Goal: Information Seeking & Learning: Learn about a topic

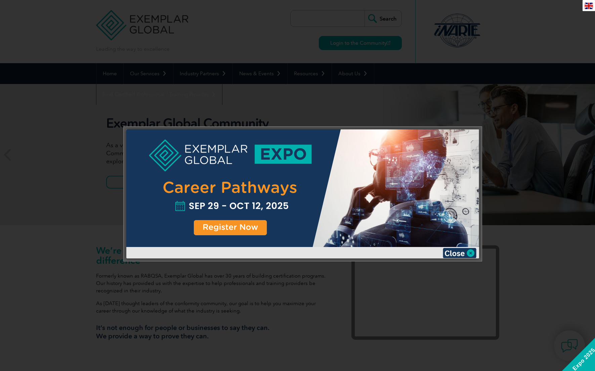
click at [309, 264] on div at bounding box center [297, 185] width 595 height 371
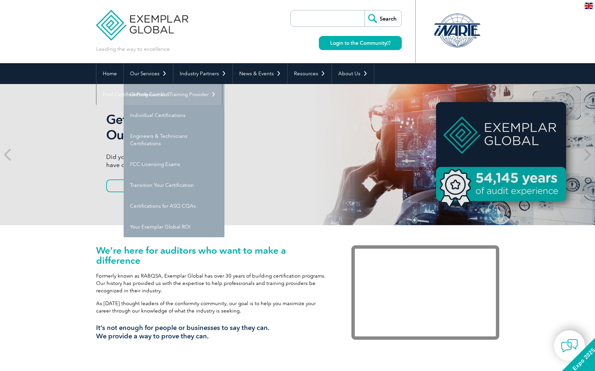
click at [159, 88] on link "Getting Certified" at bounding box center [174, 94] width 101 height 21
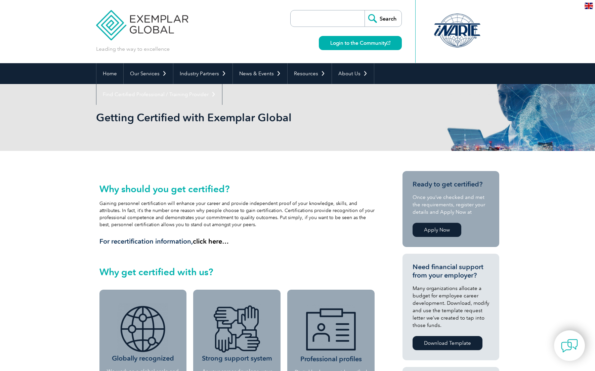
scroll to position [60, 0]
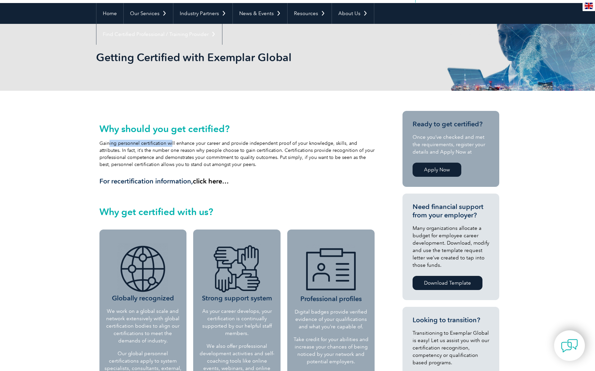
drag, startPoint x: 108, startPoint y: 145, endPoint x: 169, endPoint y: 146, distance: 60.8
click at [169, 146] on div "Why should you get certified? Gaining personnel certification will enhance your…" at bounding box center [237, 154] width 276 height 62
click at [179, 152] on div "Why should you get certified? Gaining personnel certification will enhance your…" at bounding box center [237, 154] width 276 height 62
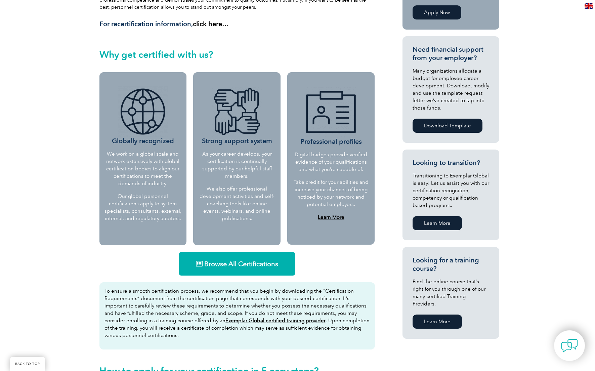
scroll to position [228, 0]
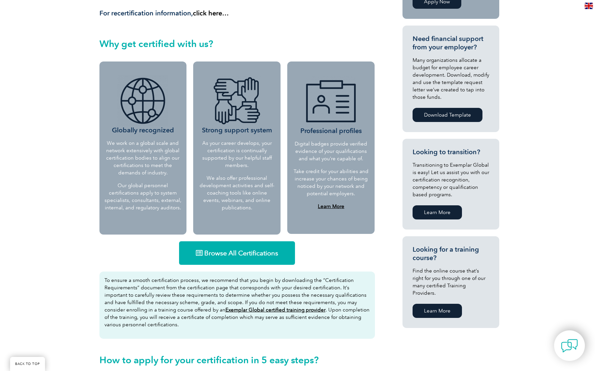
click at [212, 256] on span "Browse All Certifications" at bounding box center [241, 253] width 74 height 7
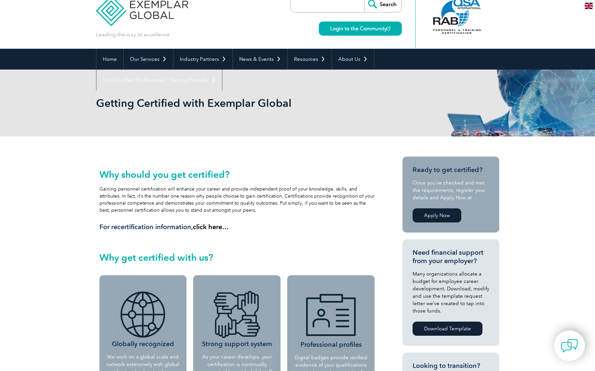
scroll to position [0, 0]
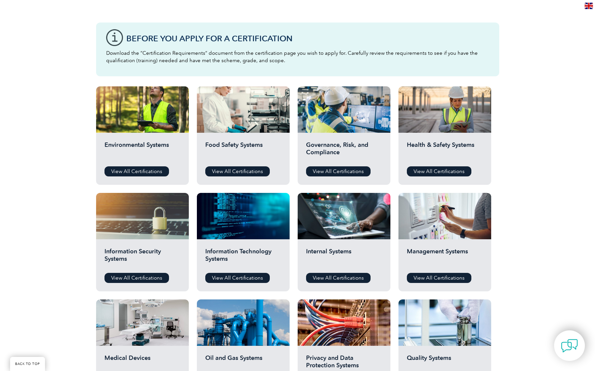
scroll to position [168, 0]
click at [417, 170] on link "View All Certifications" at bounding box center [439, 172] width 65 height 10
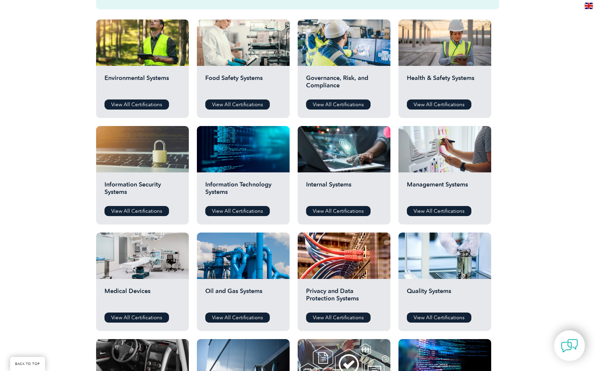
scroll to position [269, 0]
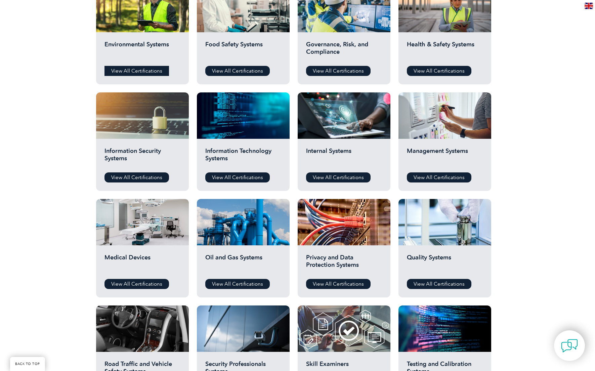
click at [155, 72] on link "View All Certifications" at bounding box center [137, 71] width 65 height 10
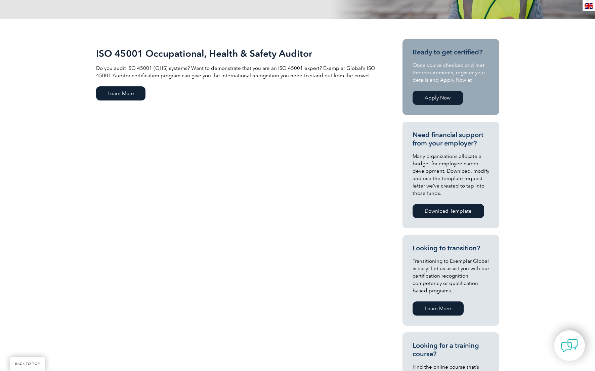
scroll to position [134, 0]
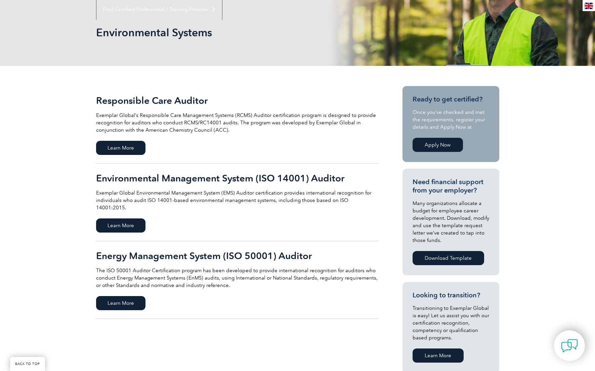
scroll to position [67, 0]
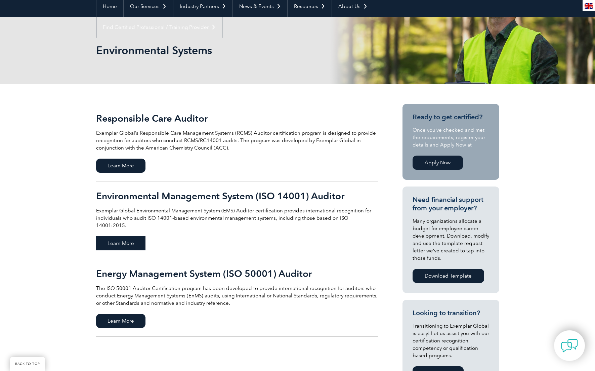
click at [126, 236] on span "Learn More" at bounding box center [120, 243] width 49 height 14
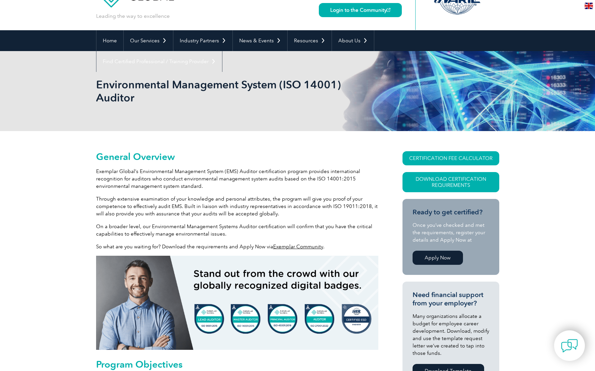
scroll to position [34, 0]
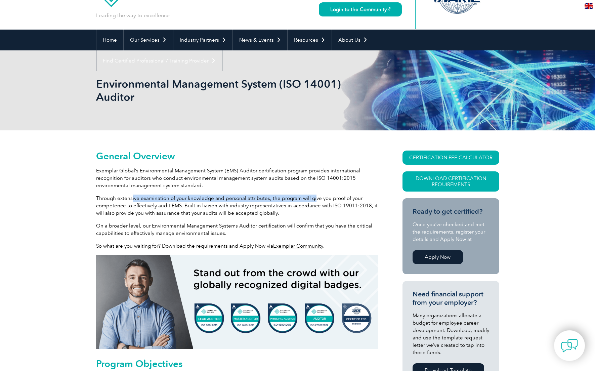
drag, startPoint x: 137, startPoint y: 200, endPoint x: 312, endPoint y: 199, distance: 175.4
click at [312, 199] on p "Through extensive examination of your knowledge and personal attributes, the pr…" at bounding box center [237, 206] width 282 height 22
click at [321, 202] on p "Through extensive examination of your knowledge and personal attributes, the pr…" at bounding box center [237, 206] width 282 height 22
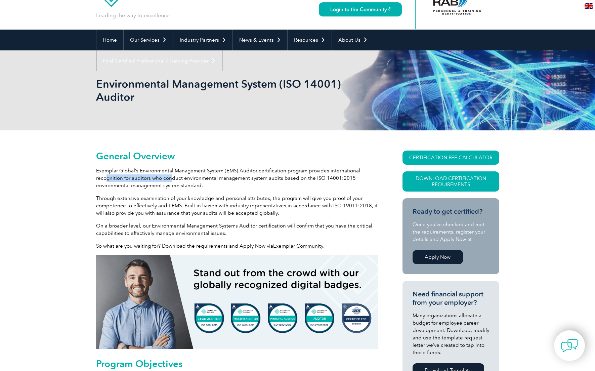
drag, startPoint x: 106, startPoint y: 178, endPoint x: 172, endPoint y: 180, distance: 66.6
click at [172, 180] on p "Exemplar Global’s Environmental Management System (EMS) Auditor certification p…" at bounding box center [237, 178] width 282 height 22
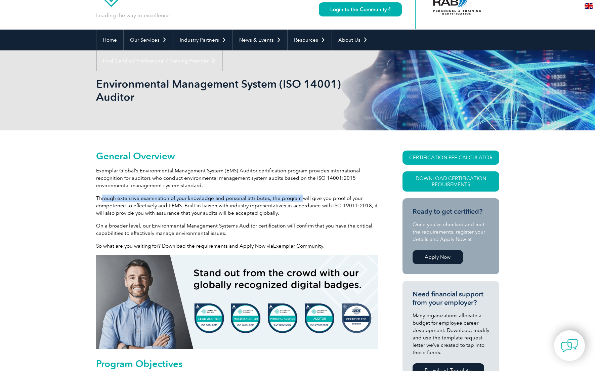
drag, startPoint x: 100, startPoint y: 196, endPoint x: 300, endPoint y: 201, distance: 200.0
click at [300, 201] on p "Through extensive examination of your knowledge and personal attributes, the pr…" at bounding box center [237, 206] width 282 height 22
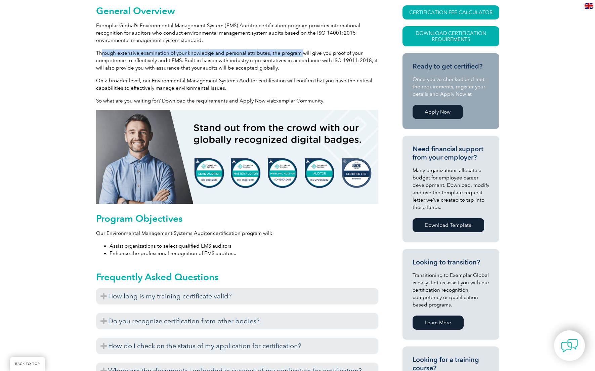
scroll to position [202, 0]
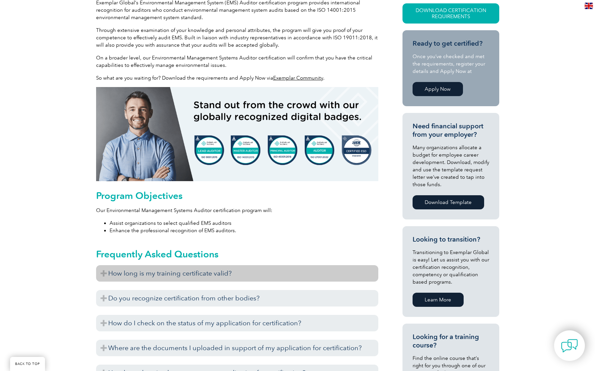
click at [236, 279] on h3 "How long is my training certificate valid?" at bounding box center [237, 273] width 282 height 16
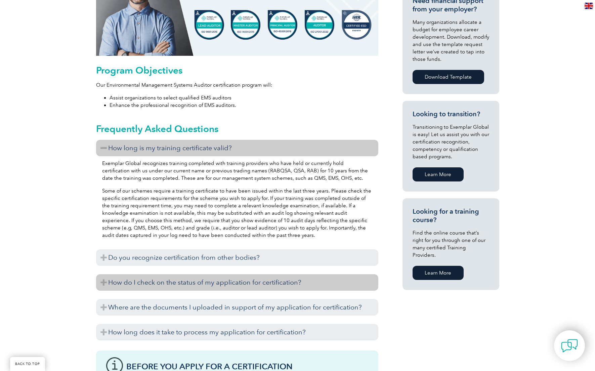
scroll to position [336, 0]
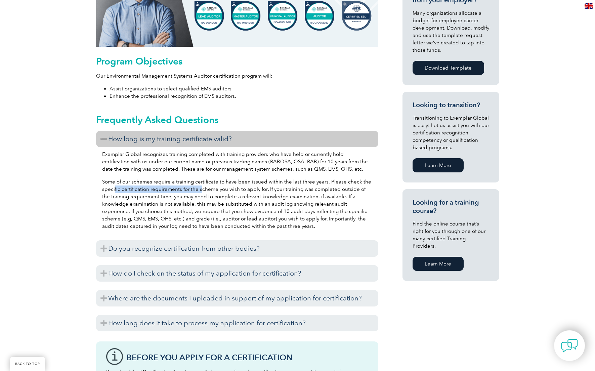
drag, startPoint x: 114, startPoint y: 189, endPoint x: 199, endPoint y: 191, distance: 84.7
click at [199, 191] on p "Some of our schemes require a training certificate to have been issued within t…" at bounding box center [237, 204] width 270 height 52
drag, startPoint x: 138, startPoint y: 197, endPoint x: 261, endPoint y: 200, distance: 122.7
click at [261, 200] on p "Some of our schemes require a training certificate to have been issued within t…" at bounding box center [237, 204] width 270 height 52
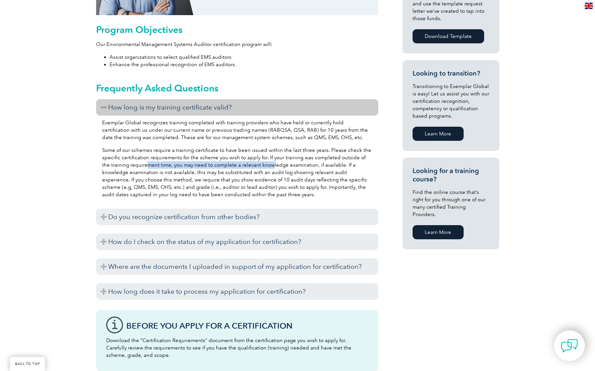
scroll to position [370, 0]
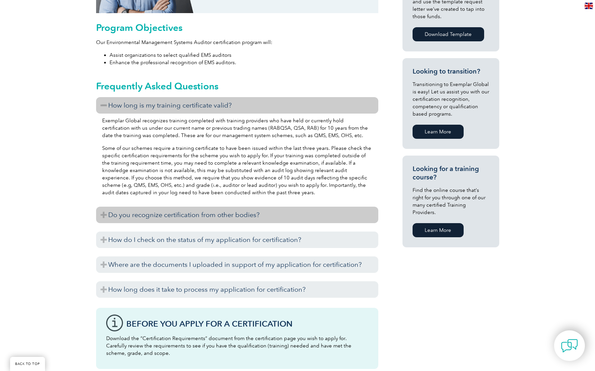
click at [164, 215] on h3 "Do you recognize certification from other bodies?" at bounding box center [237, 215] width 282 height 16
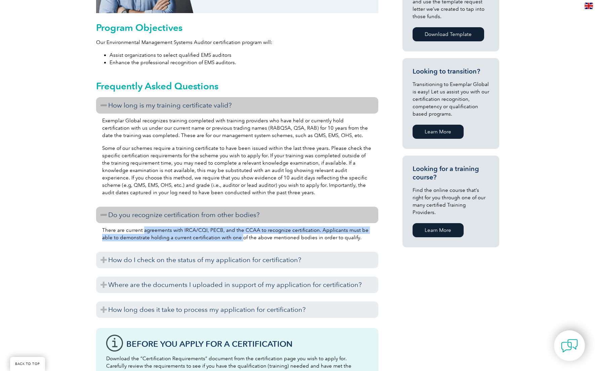
drag, startPoint x: 158, startPoint y: 229, endPoint x: 229, endPoint y: 236, distance: 71.6
click at [229, 236] on p "There are current agreements with IRCA/CQI, PECB, and the CCAA to recognize cer…" at bounding box center [237, 234] width 270 height 15
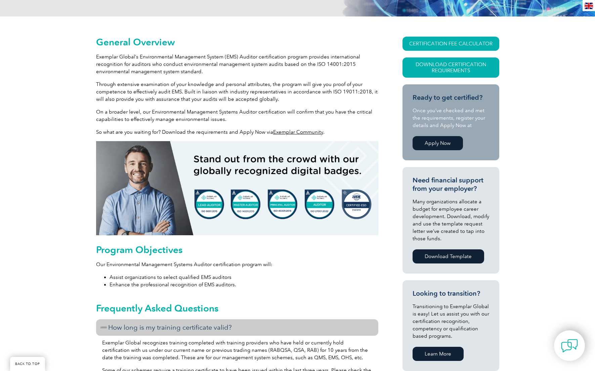
scroll to position [134, 0]
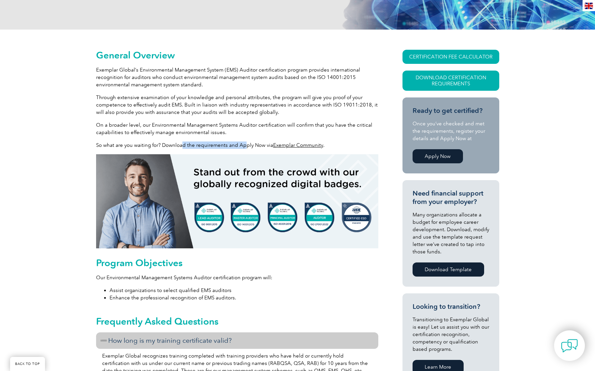
drag, startPoint x: 187, startPoint y: 145, endPoint x: 245, endPoint y: 147, distance: 57.5
click at [245, 147] on p "So what are you waiting for? Download the requirements and Apply Now via Exempl…" at bounding box center [237, 144] width 282 height 7
click at [257, 146] on p "So what are you waiting for? Download the requirements and Apply Now via Exempl…" at bounding box center [237, 144] width 282 height 7
click at [292, 147] on link "Exemplar Community" at bounding box center [298, 145] width 50 height 6
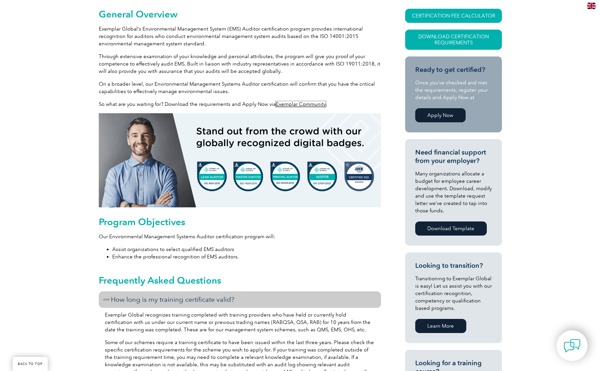
scroll to position [168, 0]
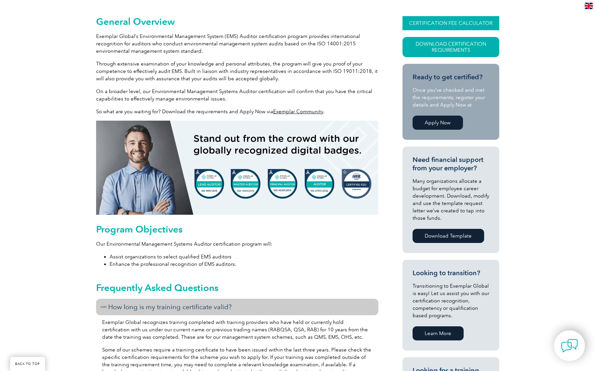
click at [420, 22] on link "CERTIFICATION FEE CALCULATOR" at bounding box center [451, 23] width 97 height 14
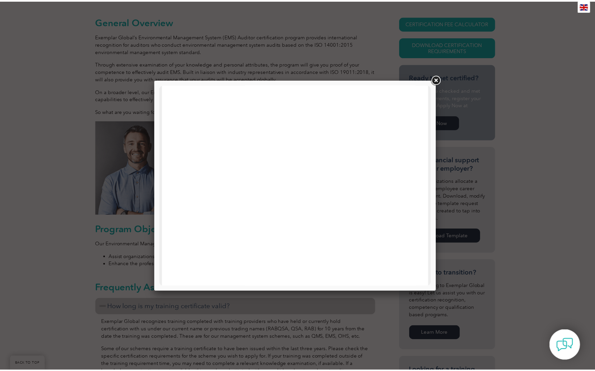
scroll to position [235, 0]
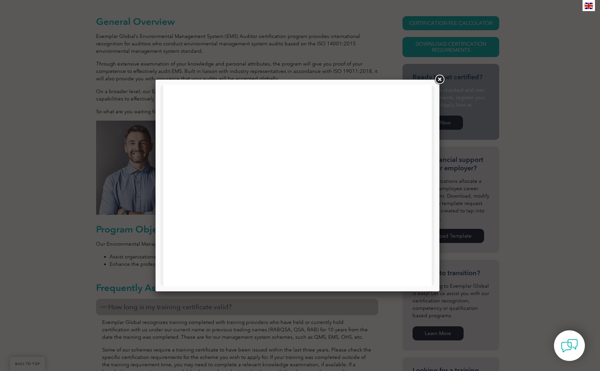
click at [437, 81] on link at bounding box center [440, 80] width 12 height 12
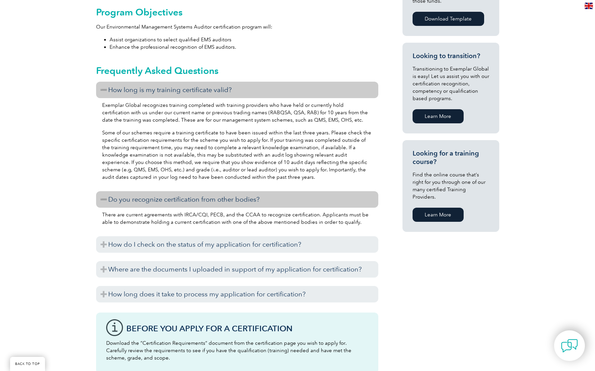
scroll to position [403, 0]
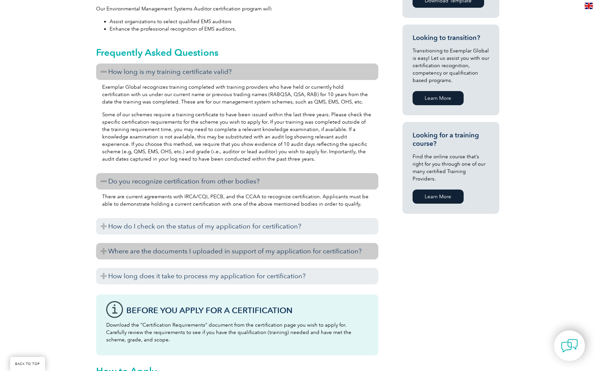
click at [199, 253] on h3 "Where are the documents I uploaded in support of my application for certificati…" at bounding box center [237, 251] width 282 height 16
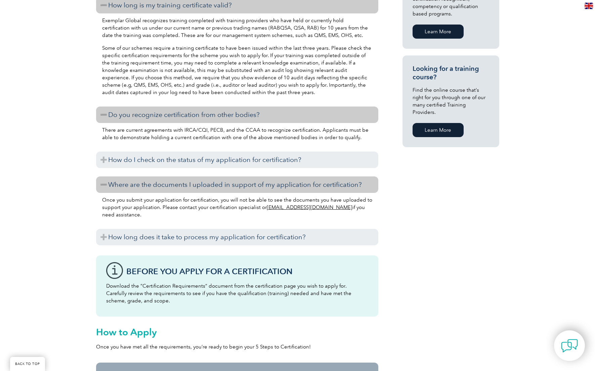
scroll to position [470, 0]
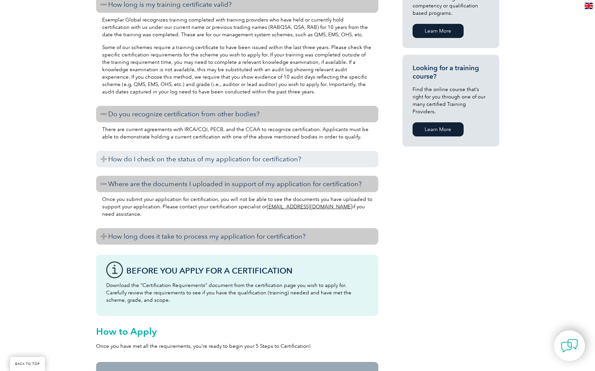
click at [180, 238] on h3 "How long does it take to process my application for certification?" at bounding box center [237, 236] width 282 height 16
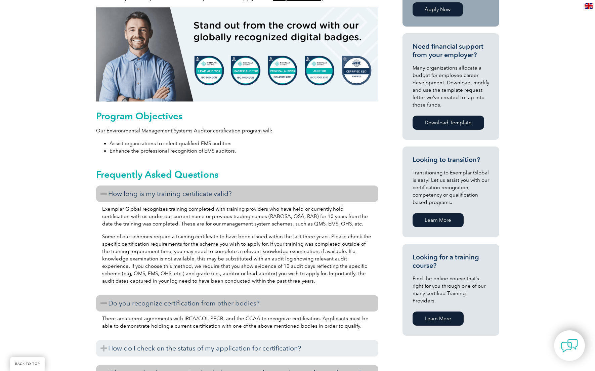
scroll to position [269, 0]
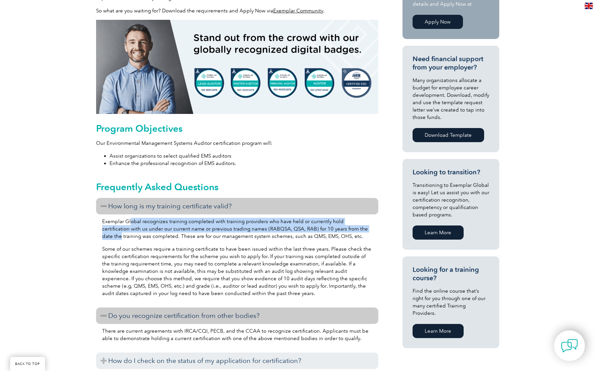
drag, startPoint x: 131, startPoint y: 223, endPoint x: 356, endPoint y: 230, distance: 224.6
click at [356, 230] on p "Exemplar Global recognizes training completed with training providers who have …" at bounding box center [237, 229] width 270 height 22
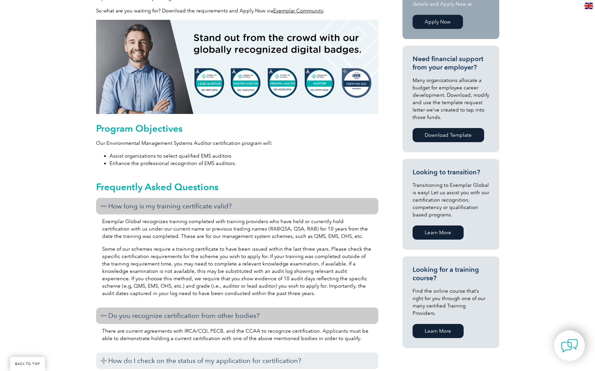
click at [353, 236] on p "Exemplar Global recognizes training completed with training providers who have …" at bounding box center [237, 229] width 270 height 22
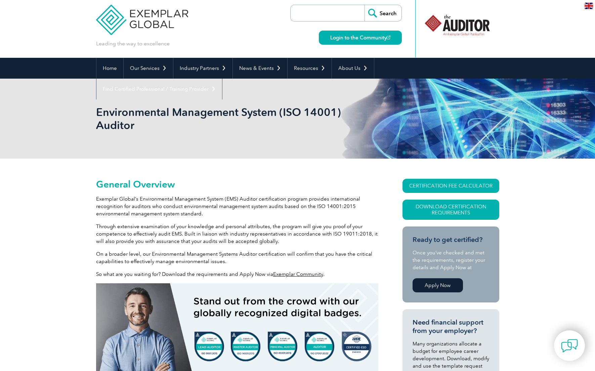
scroll to position [0, 0]
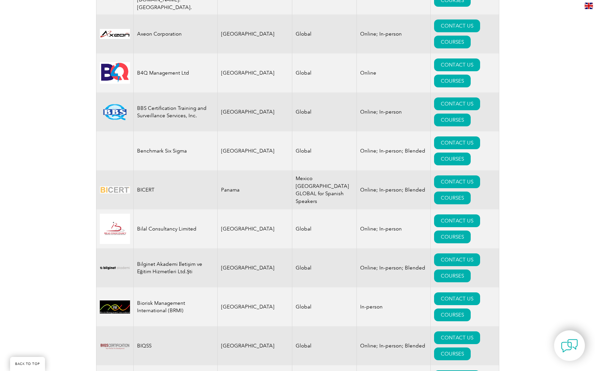
scroll to position [1277, 0]
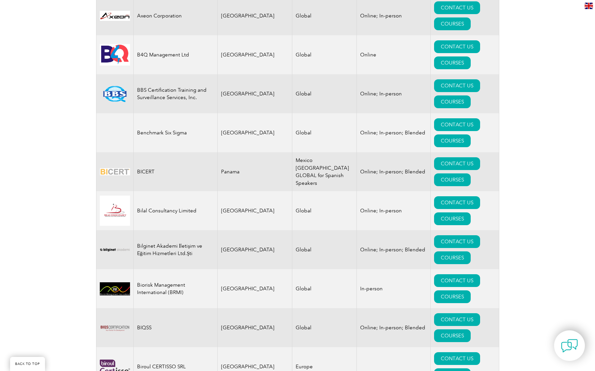
drag, startPoint x: 153, startPoint y: 220, endPoint x: 392, endPoint y: 227, distance: 239.4
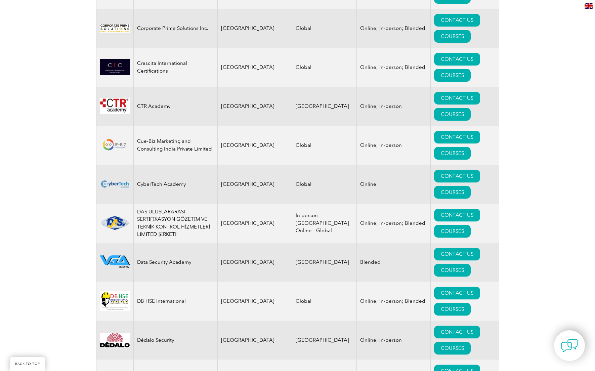
scroll to position [2689, 0]
